Goal: Task Accomplishment & Management: Use online tool/utility

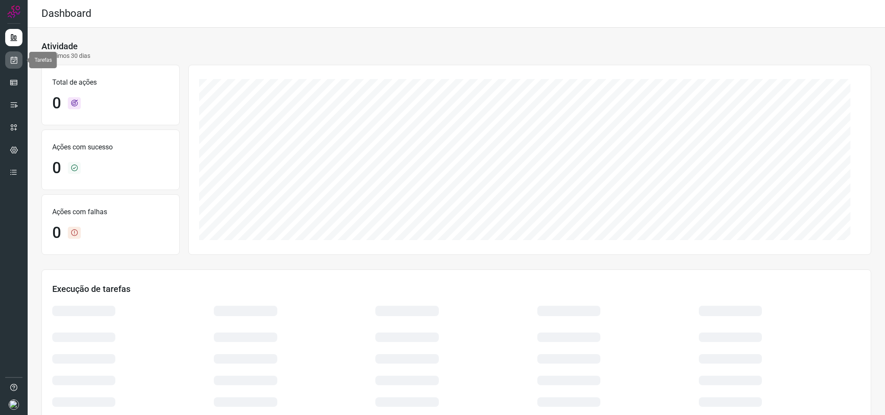
click at [18, 60] on link at bounding box center [13, 59] width 17 height 17
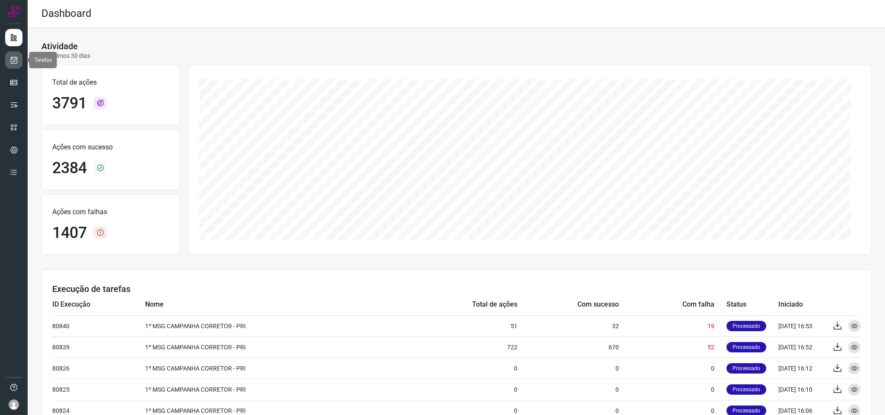
click at [16, 61] on icon at bounding box center [14, 60] width 9 height 9
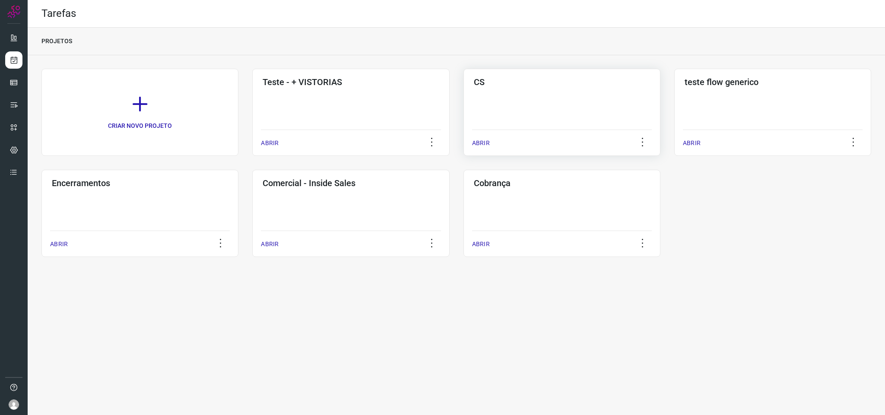
click at [674, 95] on div "CS ABRIR" at bounding box center [772, 112] width 197 height 87
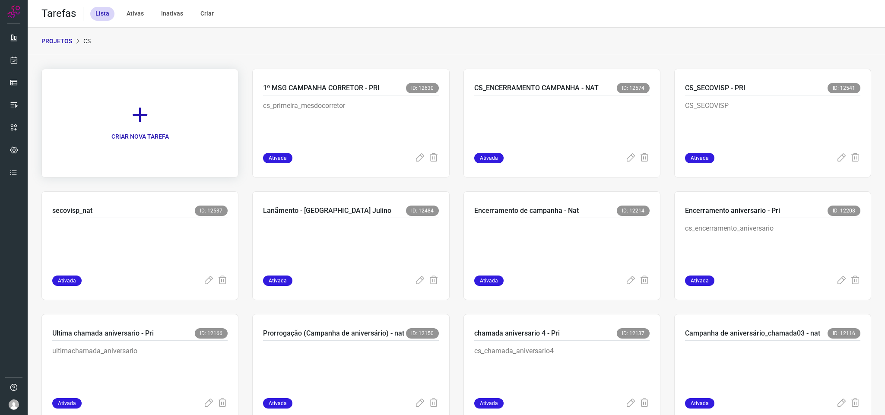
click at [122, 124] on link "CRIAR NOVA TAREFA" at bounding box center [139, 123] width 197 height 109
click at [165, 132] on p "CRIAR NOVA TAREFA" at bounding box center [139, 136] width 57 height 9
click at [143, 118] on icon at bounding box center [139, 114] width 19 height 19
click at [231, 165] on link "CRIAR NOVA TAREFA" at bounding box center [139, 123] width 197 height 109
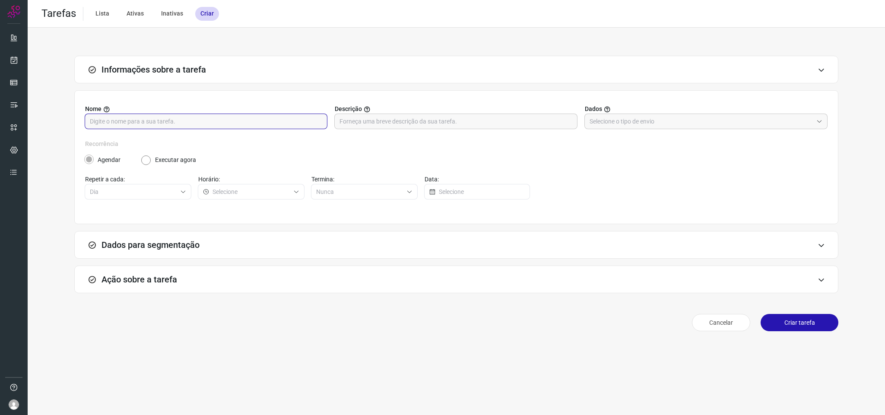
click at [146, 119] on input "text" at bounding box center [206, 121] width 232 height 15
type input "2MSG_mesdocorretor_nat"
type input "N"
click at [608, 129] on div at bounding box center [705, 122] width 243 height 16
click at [609, 157] on li "Informar manualmente ou enviar arquivo" at bounding box center [706, 160] width 243 height 15
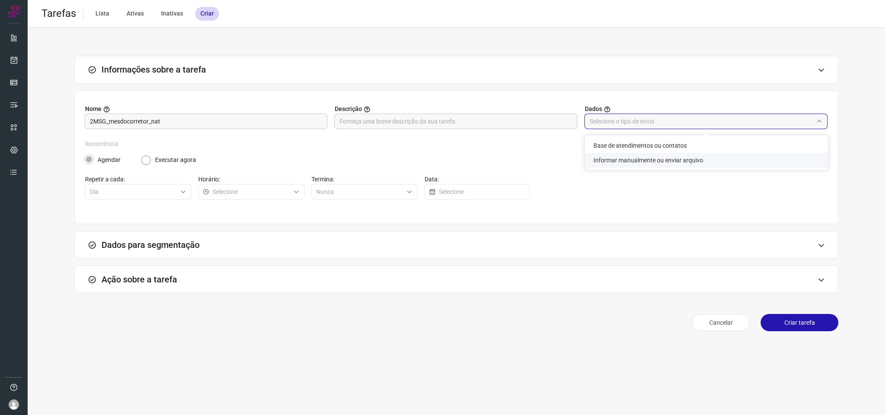
type input "Informar manualmente ou enviar arquivo"
radio input "false"
radio input "true"
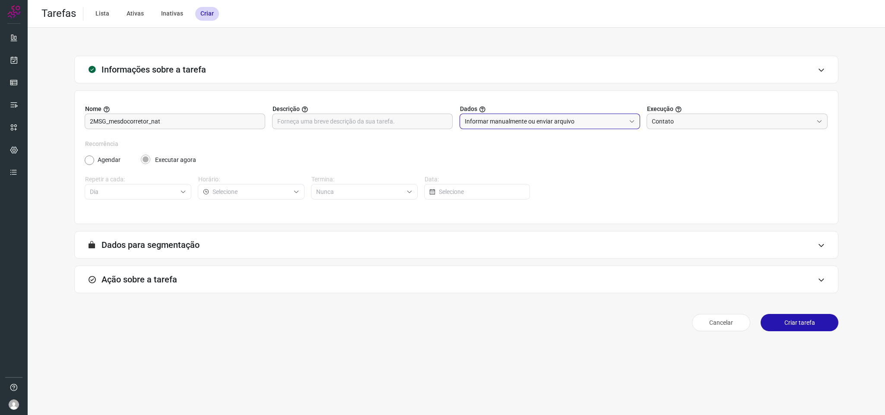
click at [301, 293] on div "Ação sobre a tarefa" at bounding box center [456, 280] width 764 height 28
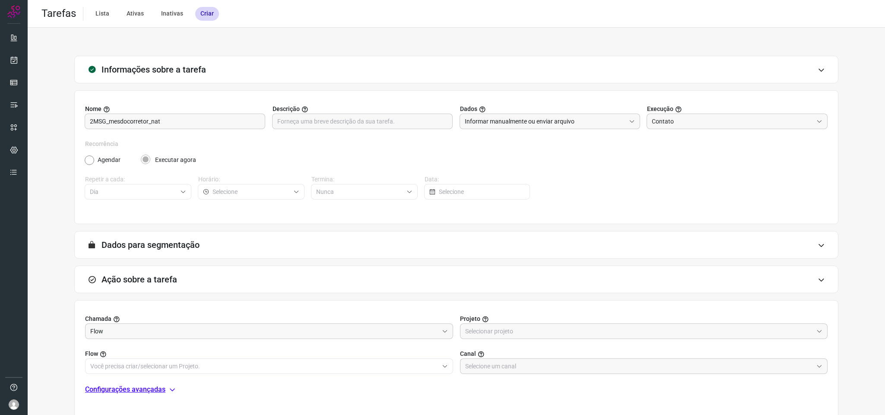
scroll to position [65, 0]
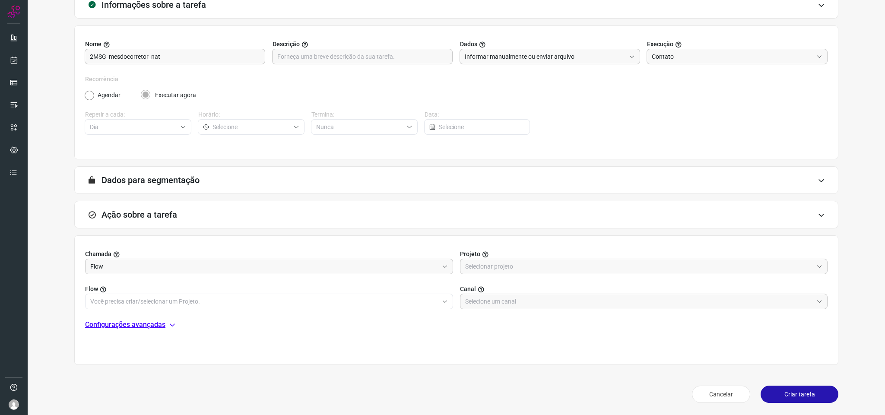
click at [170, 323] on icon at bounding box center [172, 324] width 7 height 7
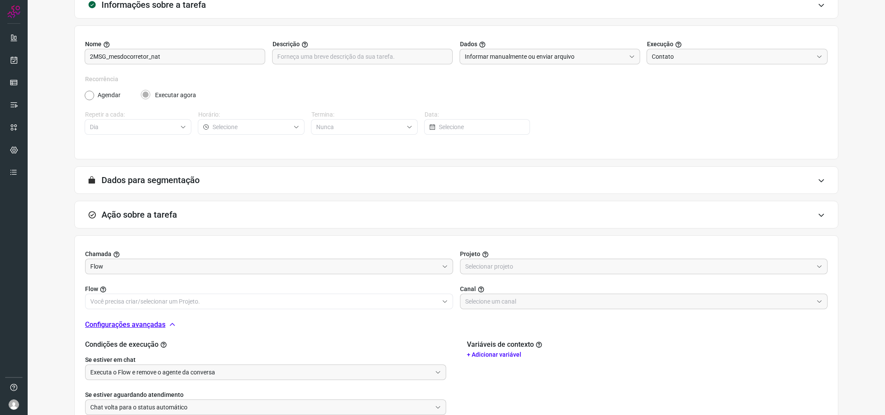
scroll to position [130, 0]
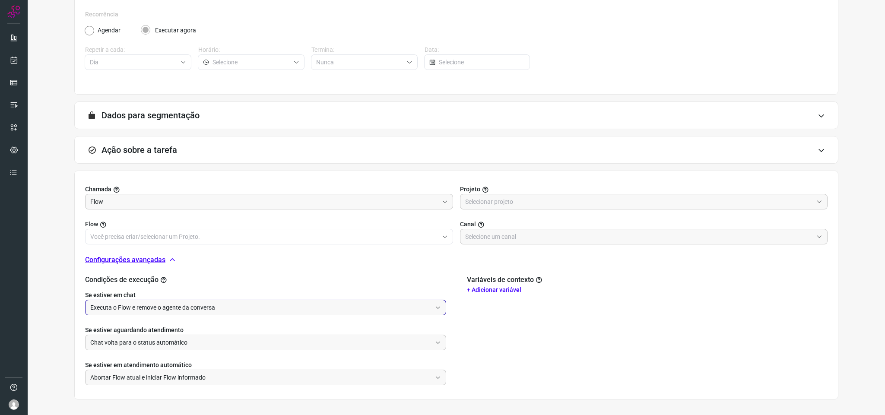
click at [218, 303] on input "Executa o Flow e remove o agente da conversa" at bounding box center [260, 307] width 341 height 15
click at [184, 343] on li "Não executa o Flow" at bounding box center [264, 346] width 356 height 15
type input "Não executa o Flow"
click at [185, 350] on input "Chat volta para o status automático" at bounding box center [260, 342] width 341 height 15
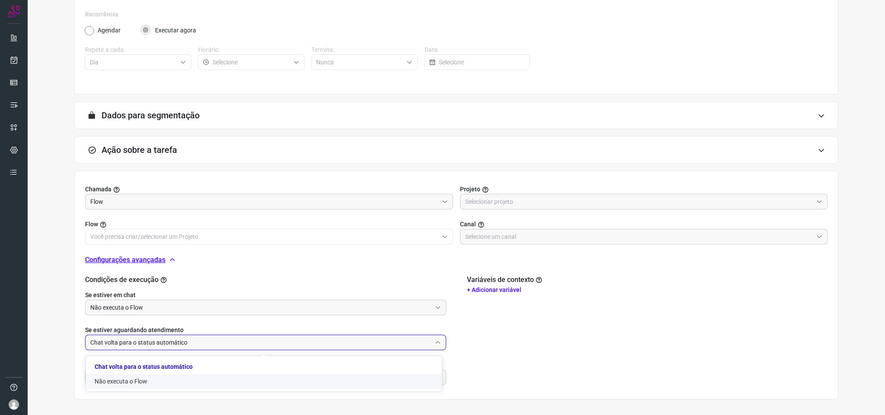
click at [153, 378] on li "Não executa o Flow" at bounding box center [264, 381] width 356 height 15
type input "Não executa o Flow"
click at [153, 378] on input "Abortar Flow atual e iniciar Flow informado" at bounding box center [260, 377] width 341 height 15
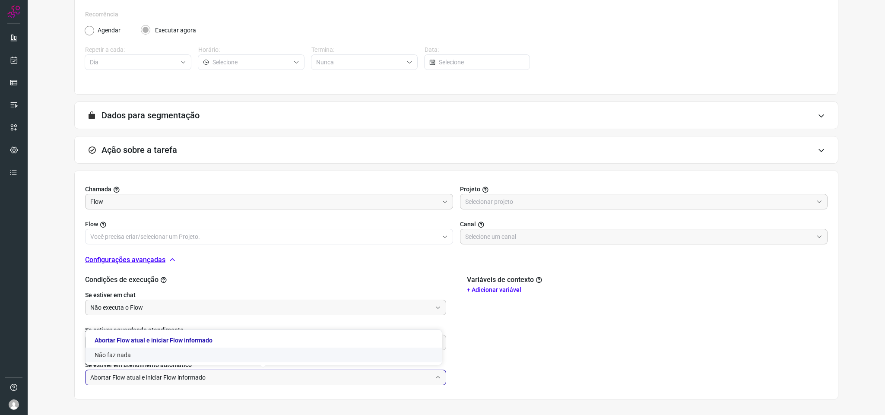
click at [175, 349] on li "Não faz nada" at bounding box center [264, 355] width 356 height 15
type input "Não faz nada"
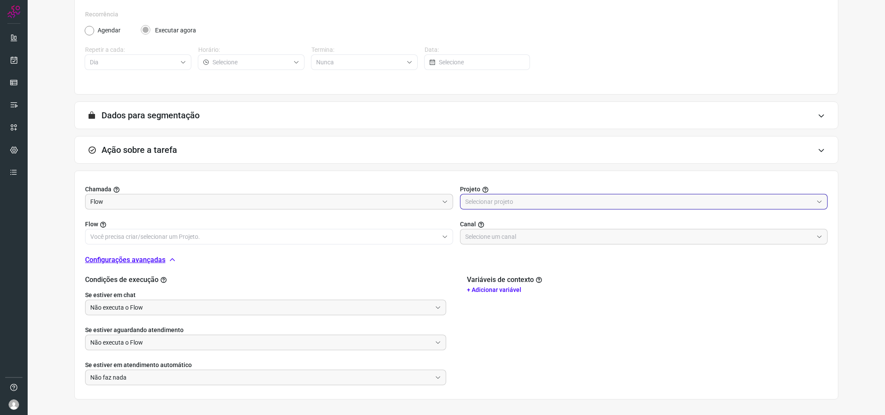
click at [508, 200] on input "text" at bounding box center [639, 201] width 348 height 15
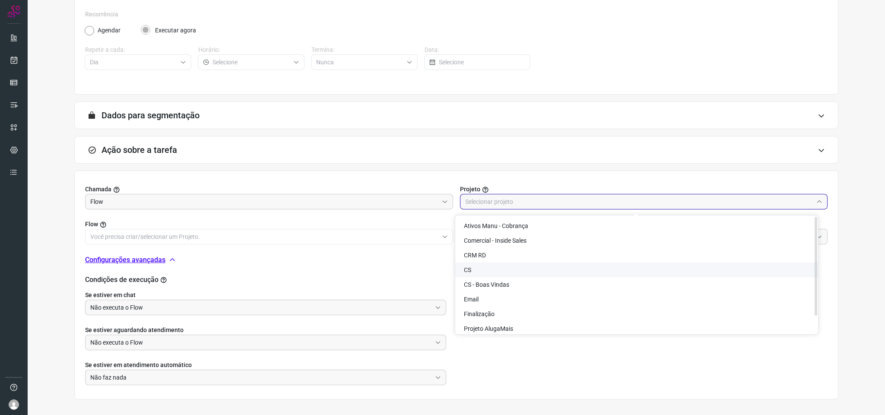
click at [494, 266] on li "CS" at bounding box center [636, 270] width 363 height 15
type input "CS"
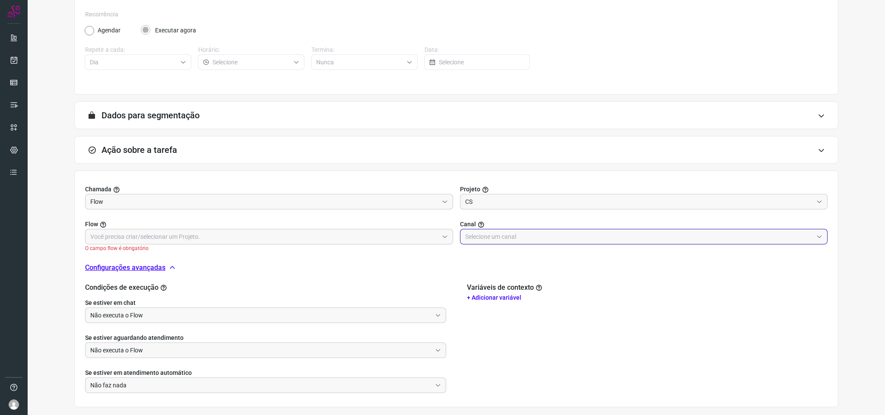
click at [494, 239] on input "text" at bounding box center [639, 236] width 348 height 15
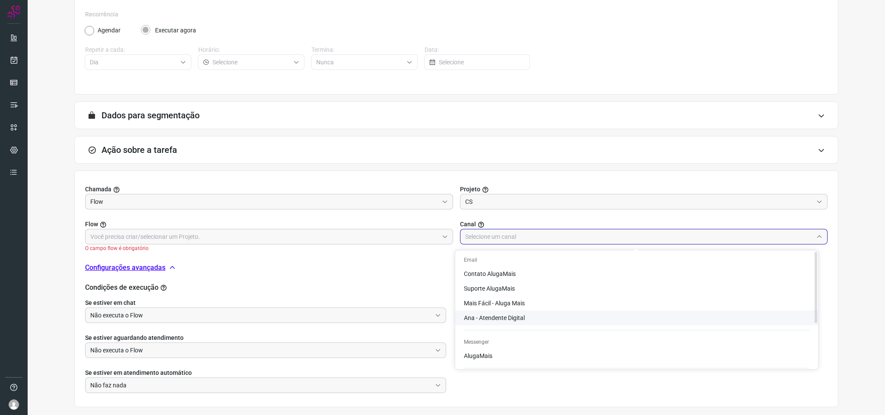
scroll to position [73, 0]
click at [508, 238] on li "AlugaMais" at bounding box center [636, 230] width 363 height 15
type input "AlugaMais"
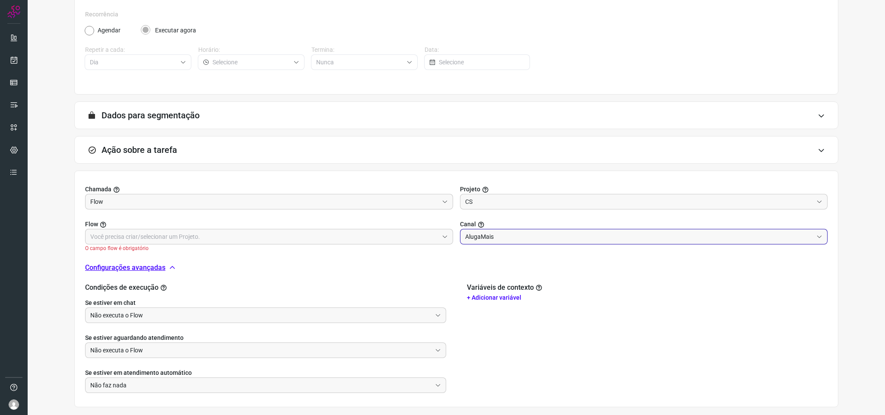
scroll to position [172, 0]
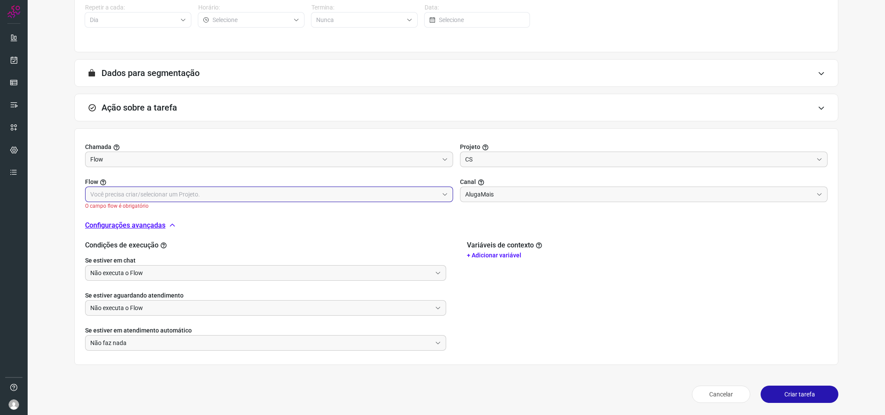
click at [211, 192] on input "text" at bounding box center [264, 194] width 348 height 15
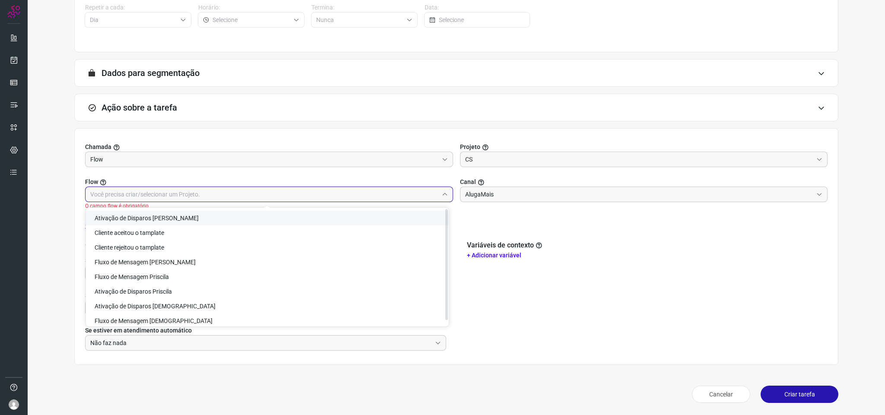
click at [180, 223] on li "Ativação de Disparos Natalia" at bounding box center [267, 218] width 363 height 15
type input "Ativação de Disparos Natalia"
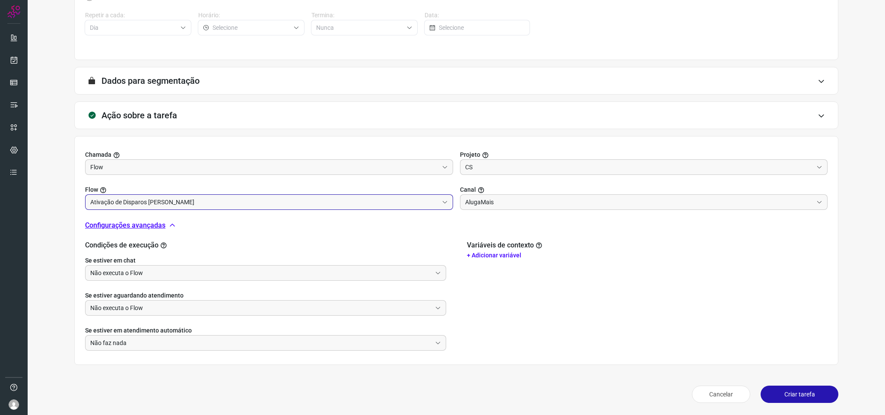
click at [691, 358] on div "Chamada Flow Projeto CS Flow Ativação de Disparos Natalia Canal AlugaMais Confi…" at bounding box center [456, 250] width 764 height 229
click at [766, 389] on button "Criar tarefa" at bounding box center [800, 394] width 78 height 17
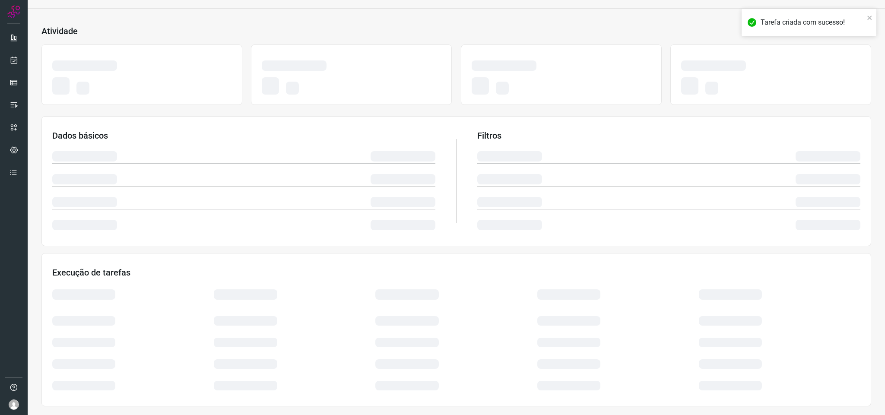
scroll to position [32, 0]
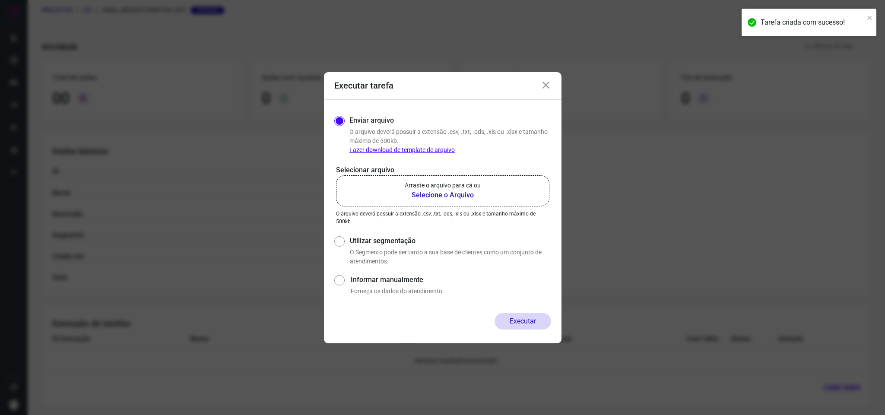
click at [426, 200] on b "Selecione o Arquivo" at bounding box center [443, 195] width 76 height 10
click at [0, 0] on input "Arraste o arquivo para cá ou Selecione o Arquivo" at bounding box center [0, 0] width 0 height 0
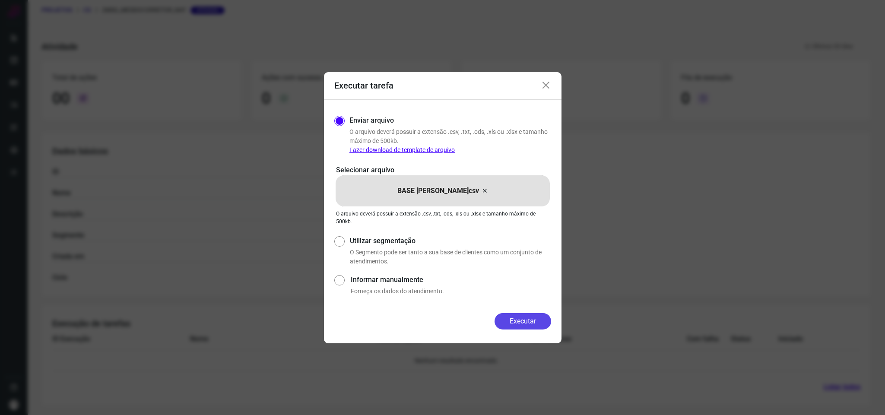
click at [517, 326] on button "Executar" at bounding box center [523, 321] width 57 height 16
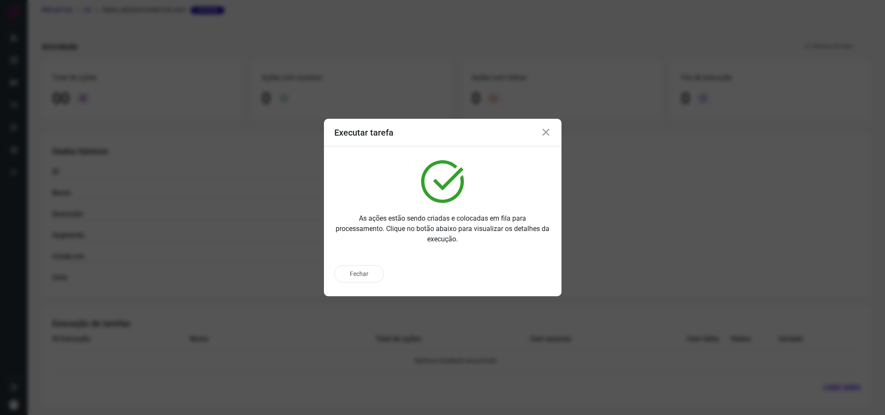
click at [546, 132] on icon at bounding box center [546, 132] width 10 height 10
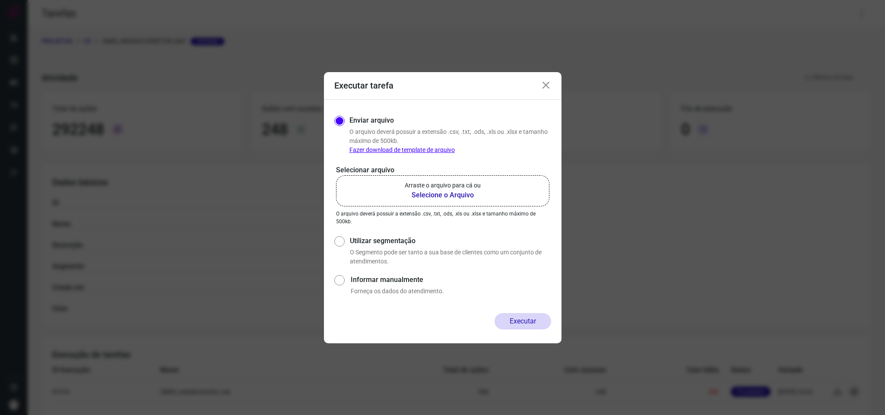
click at [542, 89] on icon at bounding box center [546, 85] width 10 height 10
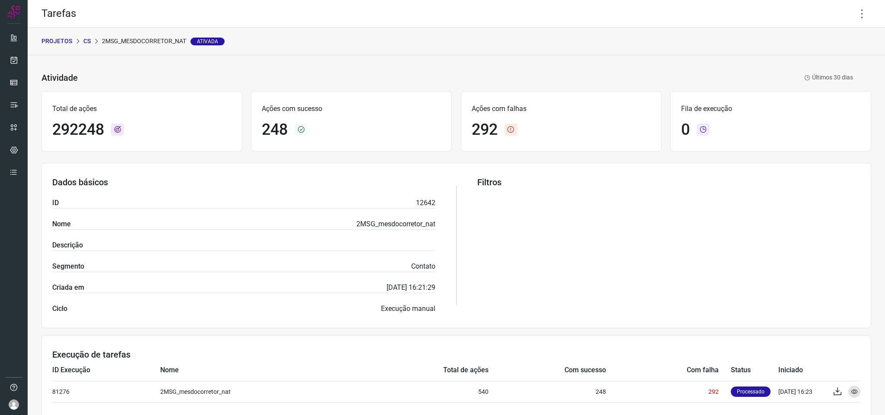
click at [511, 129] on icon at bounding box center [511, 130] width 13 height 12
drag, startPoint x: 508, startPoint y: 130, endPoint x: 520, endPoint y: 161, distance: 33.2
click at [508, 130] on icon at bounding box center [511, 130] width 13 height 12
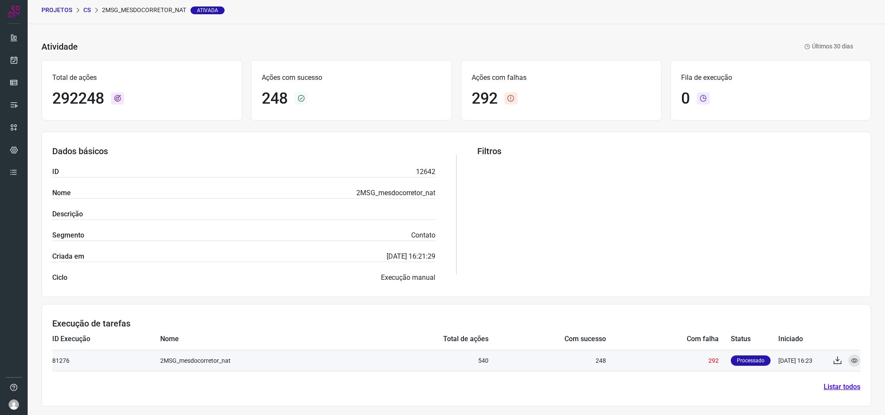
click at [734, 359] on p "Processado" at bounding box center [751, 361] width 40 height 10
click at [848, 358] on div "Visualizar" at bounding box center [854, 361] width 12 height 12
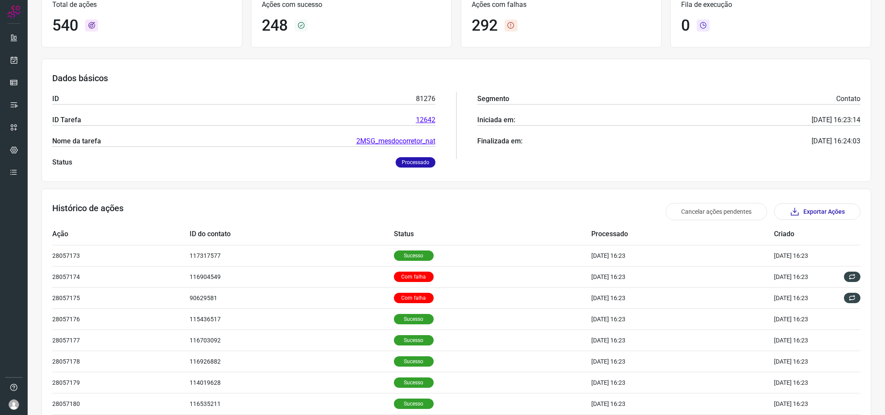
scroll to position [98, 0]
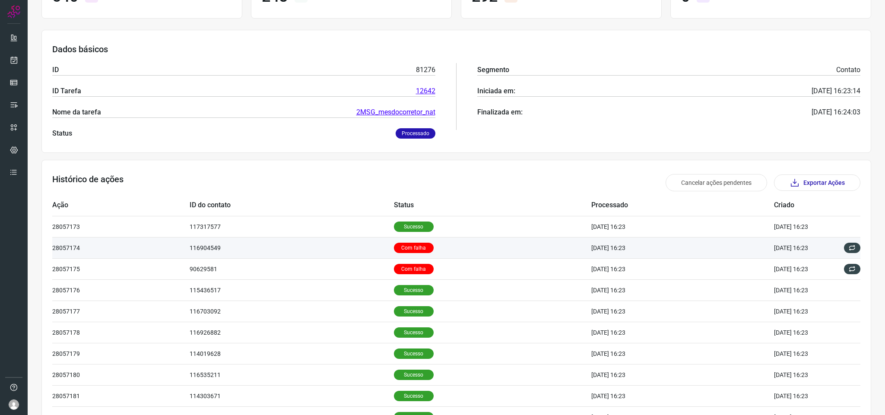
click at [394, 249] on p "Com falha" at bounding box center [414, 248] width 40 height 10
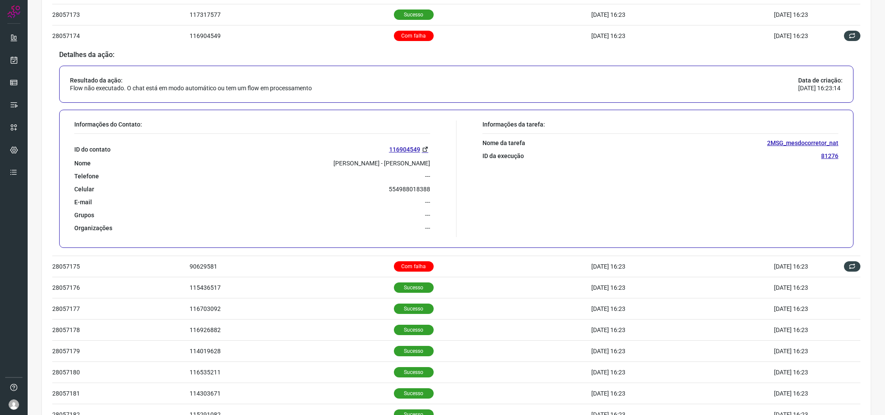
scroll to position [368, 0]
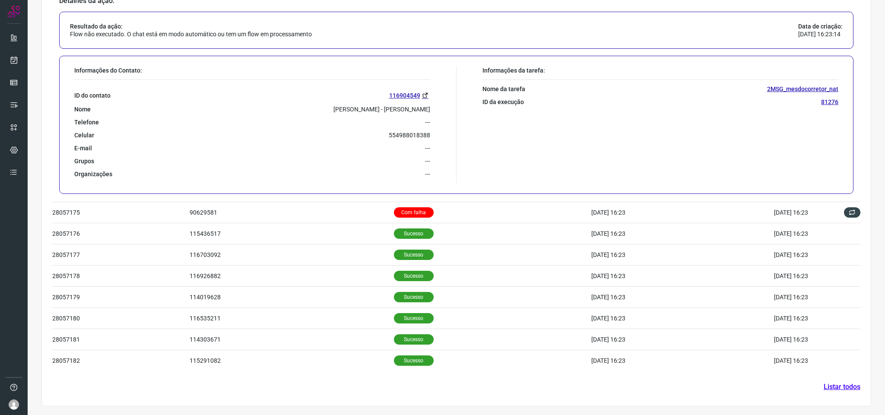
click at [837, 384] on link "Listar todos" at bounding box center [842, 387] width 37 height 10
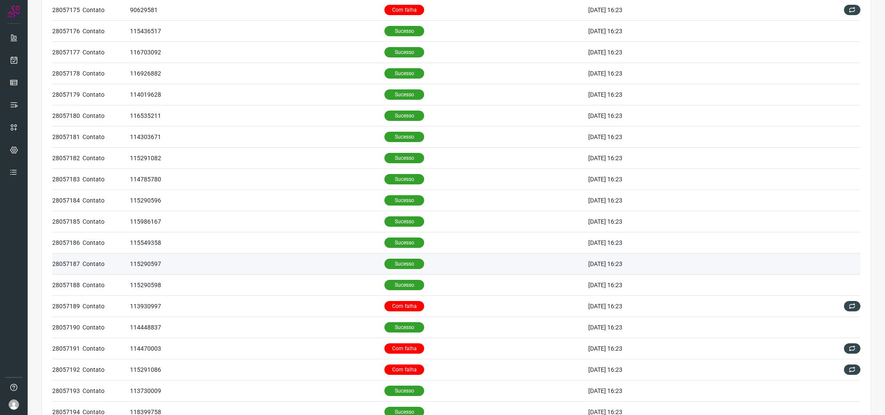
scroll to position [246, 0]
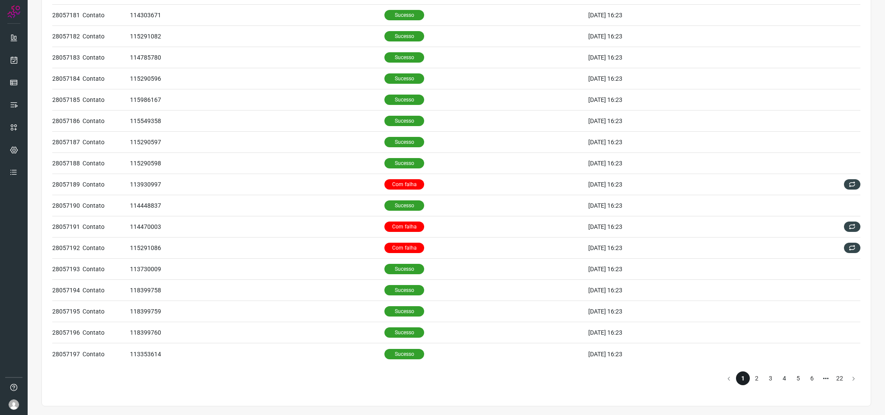
click at [778, 377] on li "4" at bounding box center [785, 379] width 14 height 14
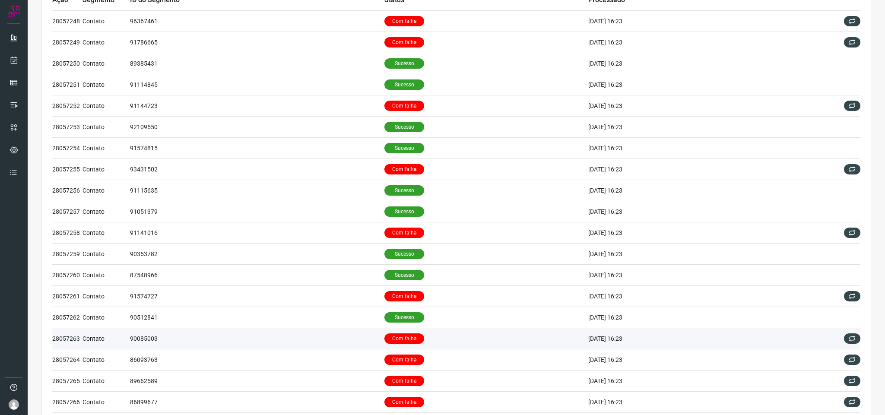
scroll to position [246, 0]
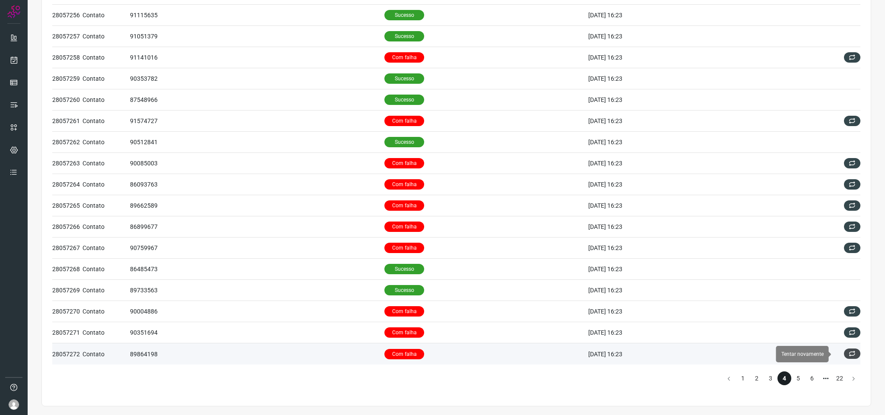
click at [849, 356] on icon at bounding box center [852, 353] width 7 height 7
click at [393, 353] on p "Com falha" at bounding box center [404, 354] width 40 height 10
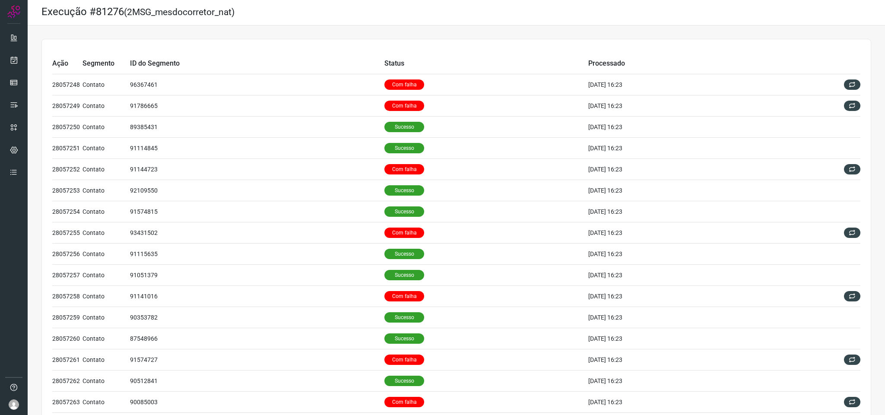
scroll to position [0, 0]
